Goal: Information Seeking & Learning: Understand process/instructions

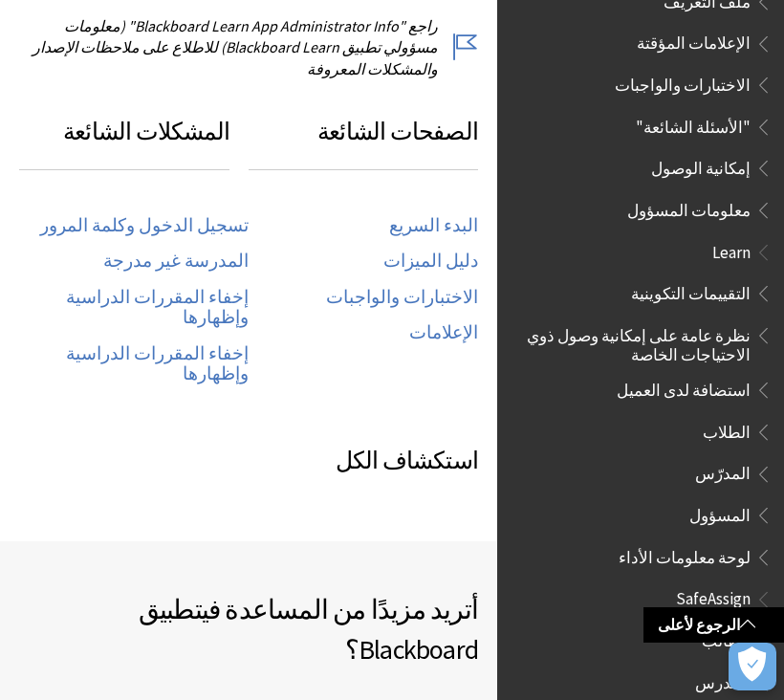
scroll to position [993, 0]
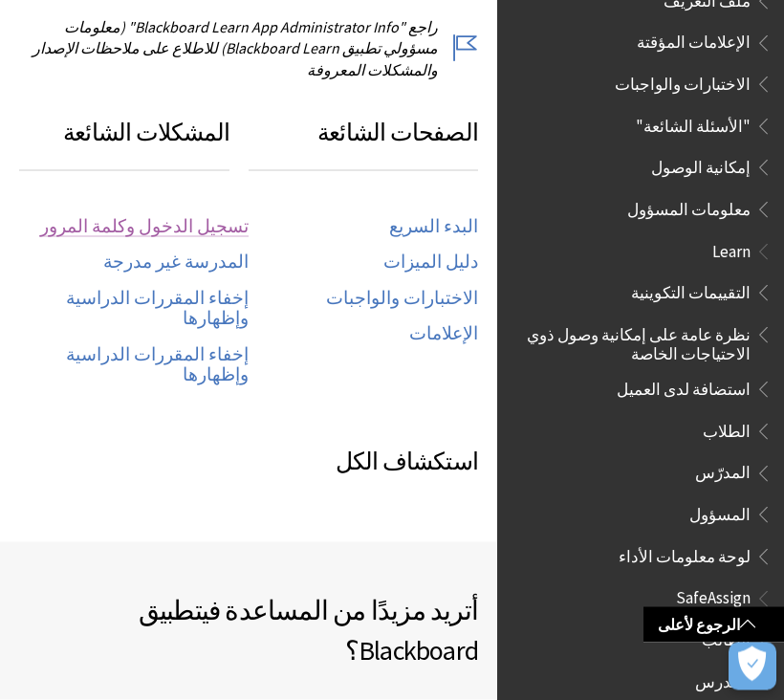
click at [91, 216] on link "تسجيل الدخول وكلمة المرور" at bounding box center [144, 227] width 208 height 22
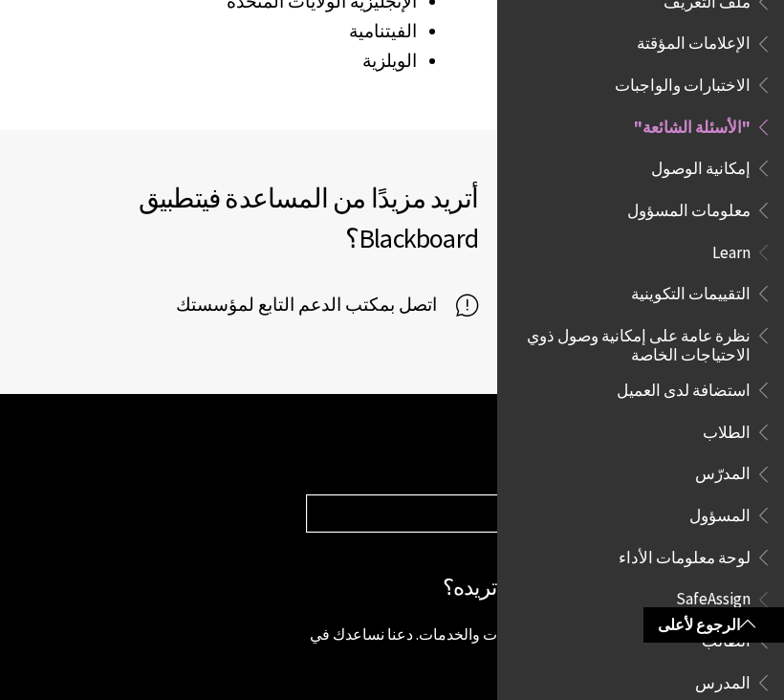
scroll to position [3328, 0]
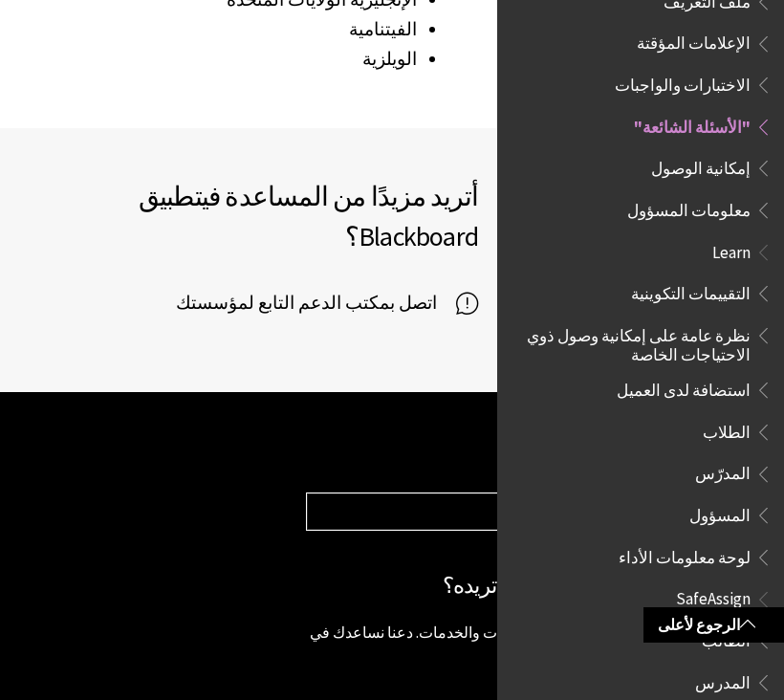
click at [353, 493] on select "Choose your product... Ally تطبيق Blackboard Blackboard Data Collaborate Commun…" at bounding box center [535, 511] width 457 height 36
select select "/ar-sa/Blackboard_App"
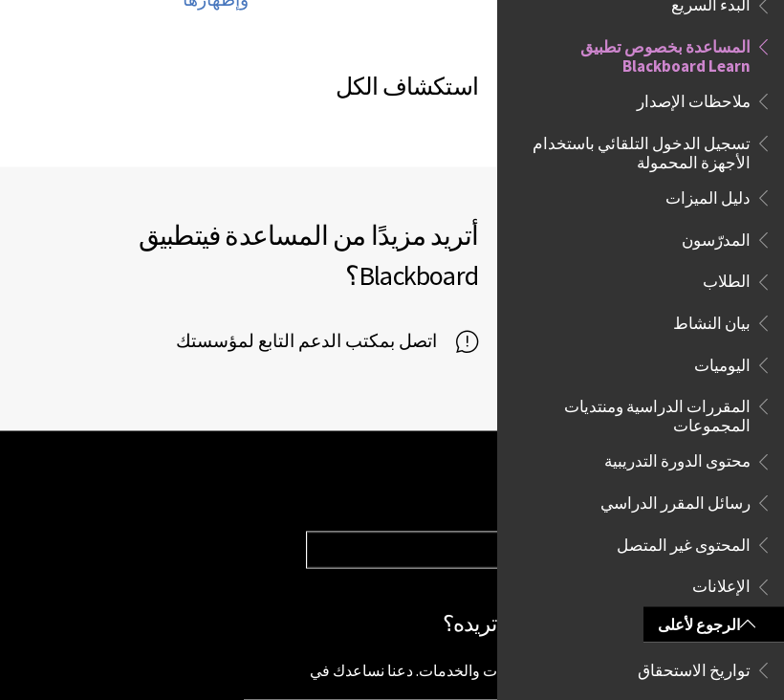
scroll to position [184, 0]
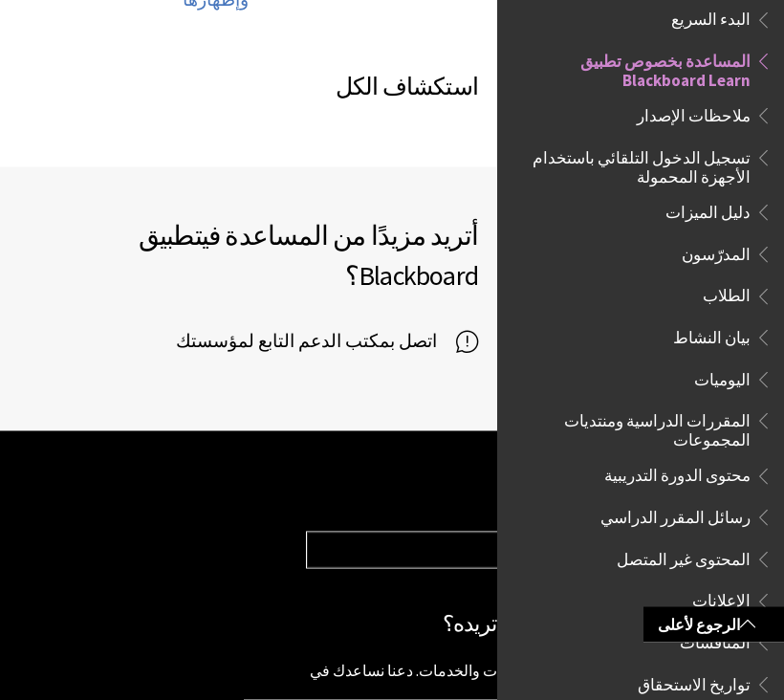
click at [505, 352] on div "كل المنتجات Ally Ally الخاص بنظام إدارة التعلم Ally الخاص بمواقع الويب Ally All…" at bounding box center [640, 350] width 287 height 700
